Goal: Task Accomplishment & Management: Complete application form

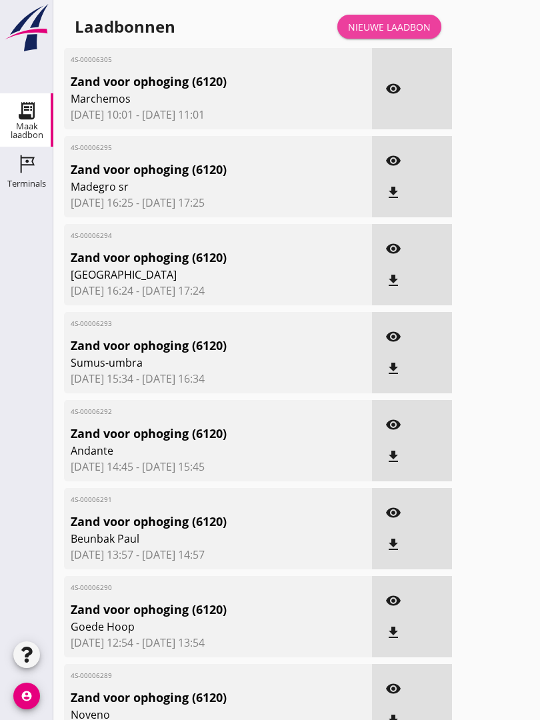
click at [409, 34] on div "Nieuwe laadbon" at bounding box center [389, 27] width 83 height 14
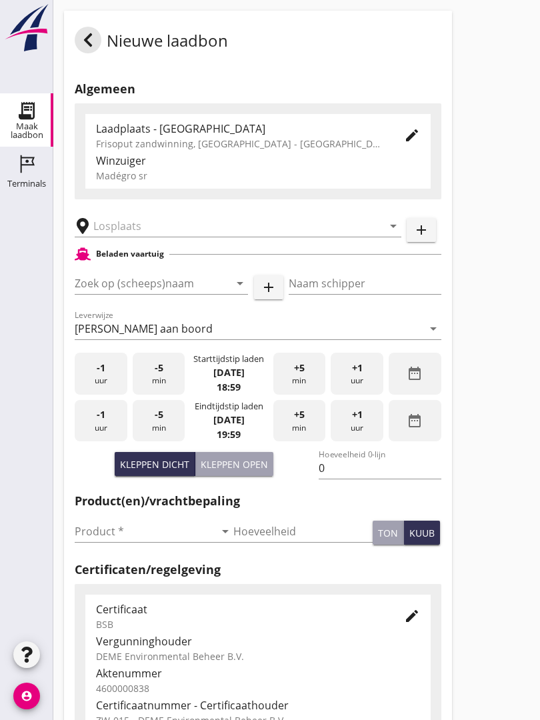
click at [171, 237] on input "text" at bounding box center [228, 225] width 271 height 21
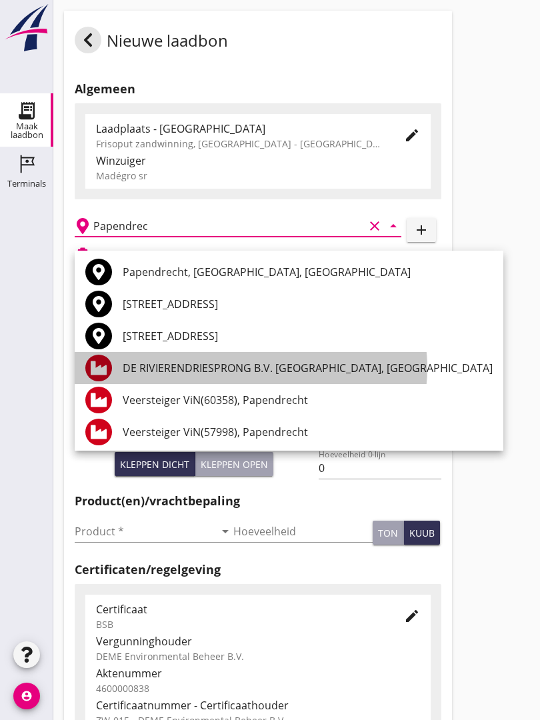
click at [296, 360] on div "DE RIVIERENDRIESPRONG B.V. [GEOGRAPHIC_DATA], [GEOGRAPHIC_DATA]" at bounding box center [308, 368] width 370 height 16
type input "DE RIVIERENDRIESPRONG B.V. [GEOGRAPHIC_DATA], [GEOGRAPHIC_DATA]"
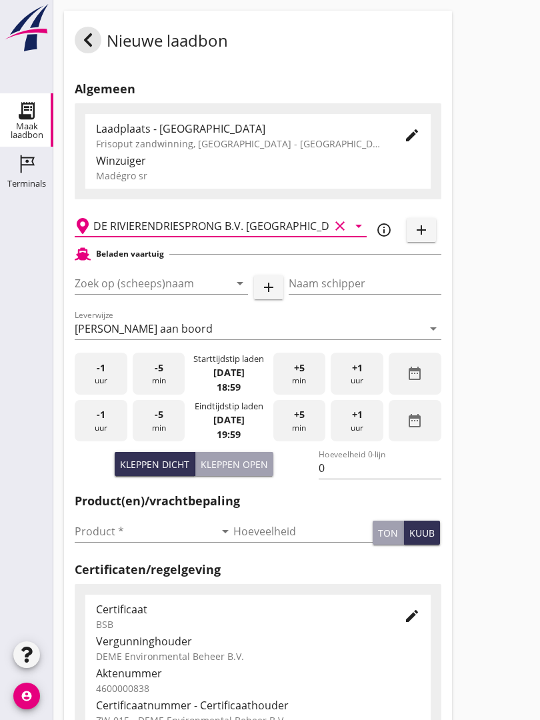
click at [173, 294] on input "Zoek op (scheeps)naam" at bounding box center [143, 283] width 136 height 21
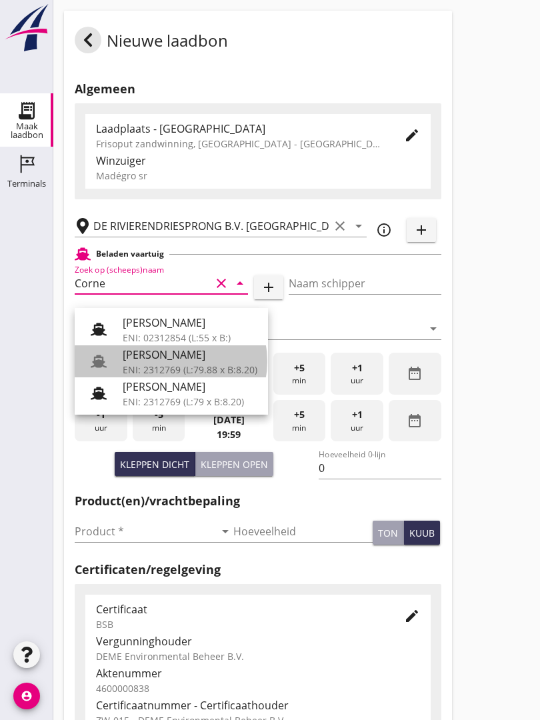
click at [183, 355] on div "[PERSON_NAME]" at bounding box center [190, 355] width 135 height 16
type input "[PERSON_NAME]"
type input "718"
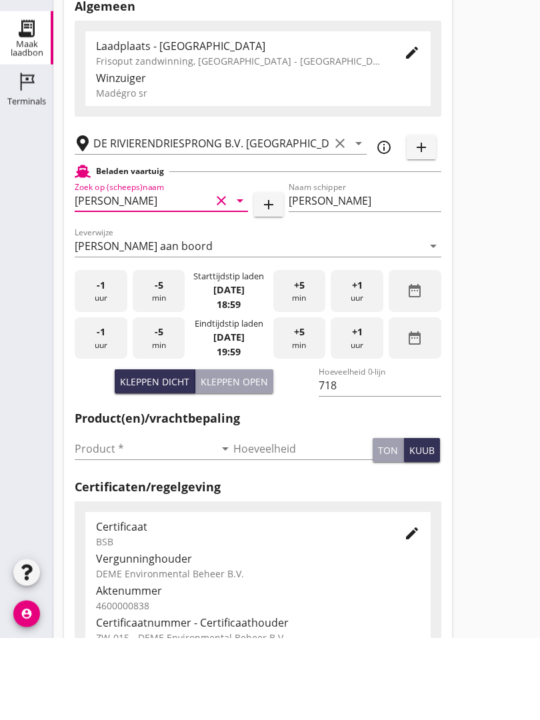
click at [109, 521] on input "Product *" at bounding box center [145, 531] width 140 height 21
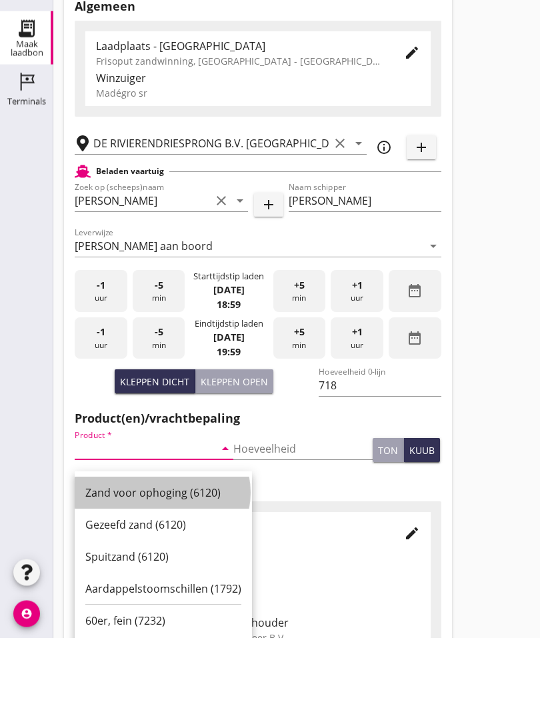
click at [171, 567] on div "Zand voor ophoging (6120)" at bounding box center [163, 575] width 156 height 16
type input "Zand voor ophoging (6120)"
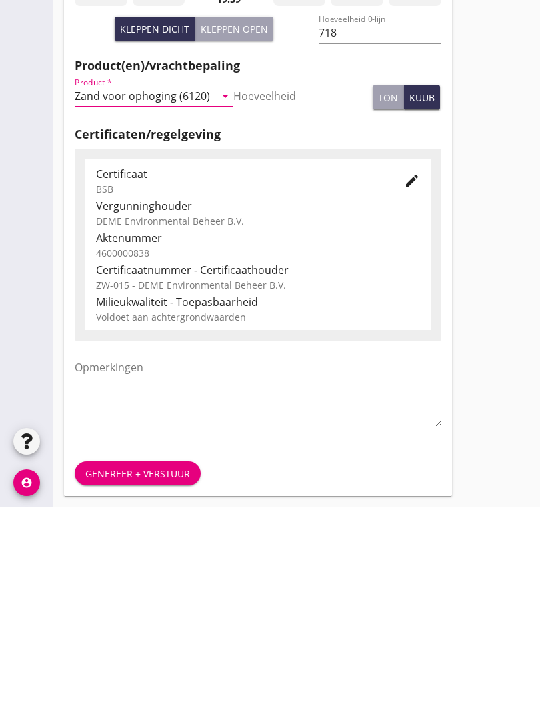
scroll to position [233, 0]
click at [159, 680] on div "Genereer + verstuur" at bounding box center [137, 687] width 105 height 14
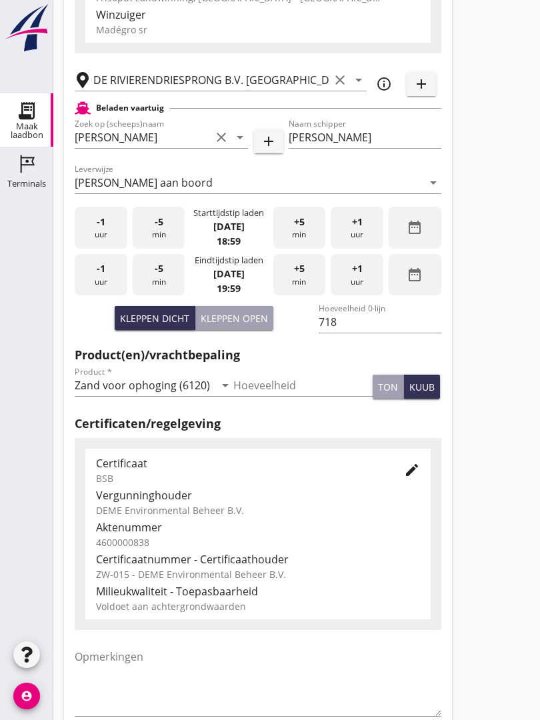
scroll to position [0, 0]
